Goal: Check status: Check status

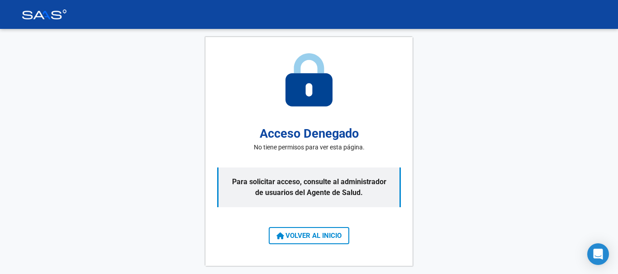
click at [350, 236] on div "Acceso Denegado No tiene permisos para ver esta página. Para solicitar acceso, …" at bounding box center [308, 152] width 207 height 230
click at [340, 239] on span "VOLVER AL INICIO" at bounding box center [308, 236] width 65 height 8
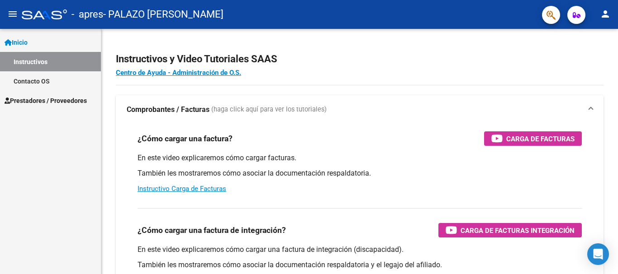
click at [66, 102] on span "Prestadores / Proveedores" at bounding box center [46, 101] width 82 height 10
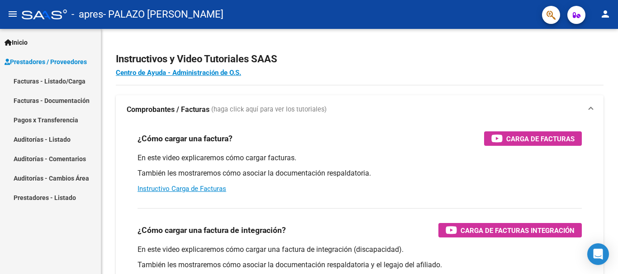
click at [74, 84] on link "Facturas - Listado/Carga" at bounding box center [50, 80] width 101 height 19
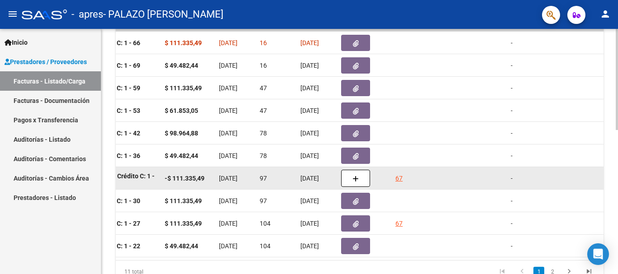
scroll to position [215, 0]
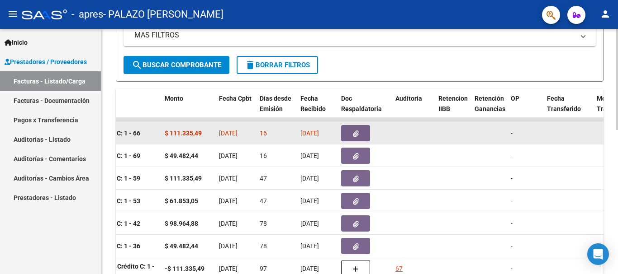
click at [313, 136] on span "[DATE]" at bounding box center [309, 133] width 19 height 7
click at [123, 134] on strong "Factura C: 1 - 66" at bounding box center [116, 133] width 47 height 7
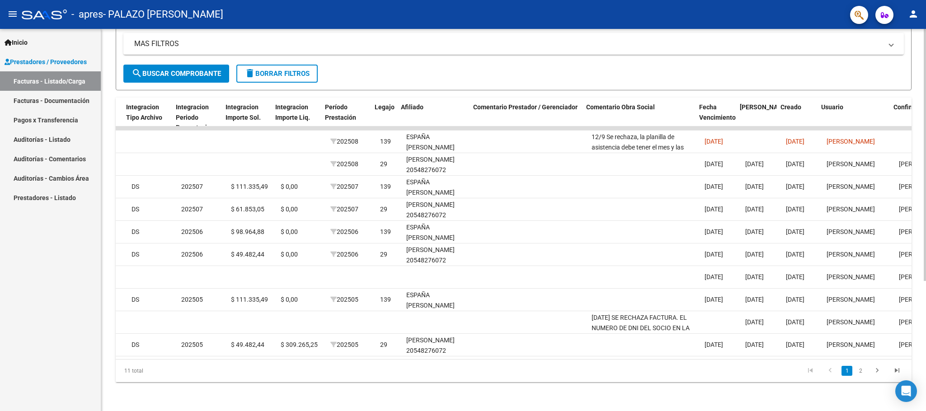
scroll to position [0, 969]
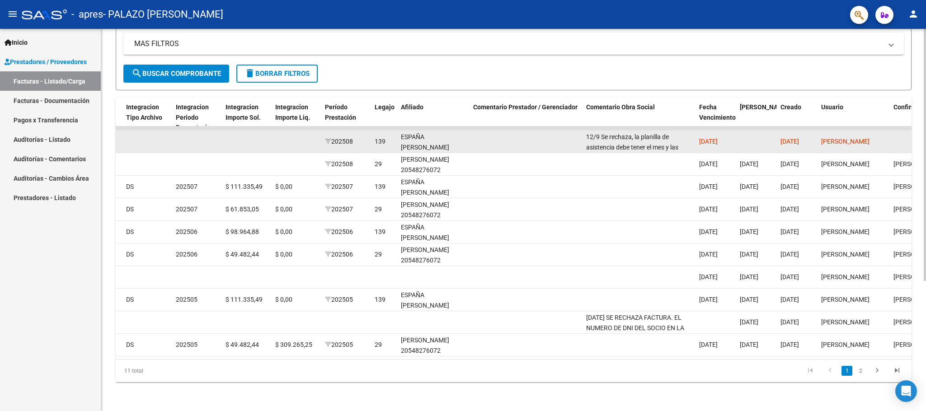
click at [617, 137] on div "12/9 Se rechaza, la planilla de asistencia debe tener el mes y las fechas [PERS…" at bounding box center [639, 141] width 106 height 19
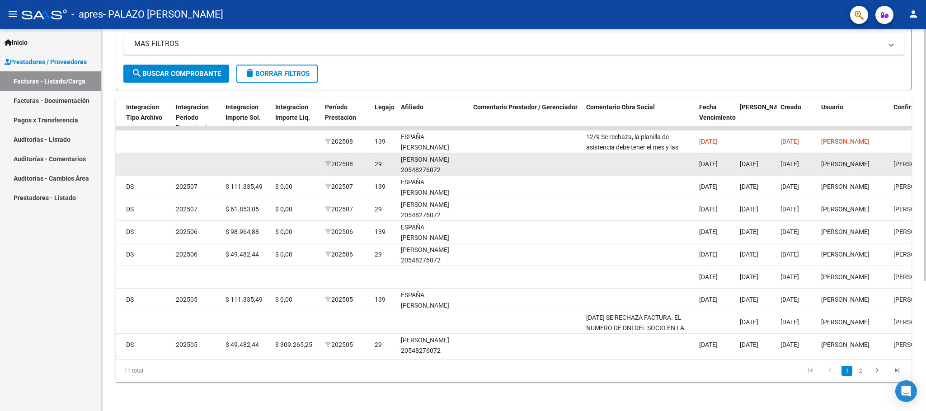
click at [617, 153] on datatable-body-cell at bounding box center [639, 164] width 113 height 22
